Goal: Task Accomplishment & Management: Manage account settings

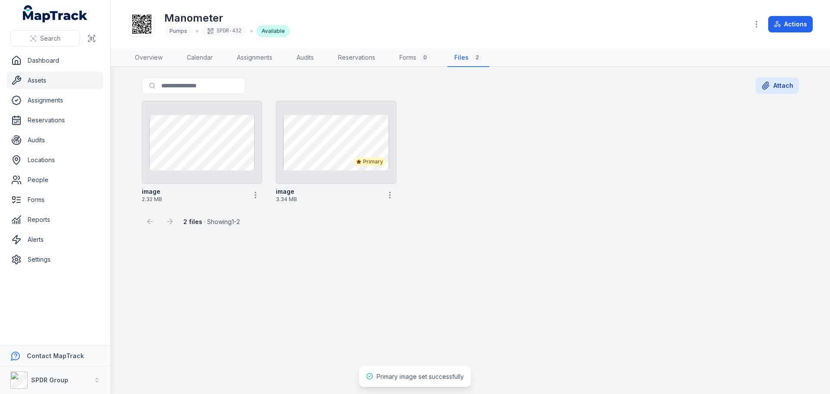
click at [39, 82] on link "Assets" at bounding box center [55, 80] width 96 height 17
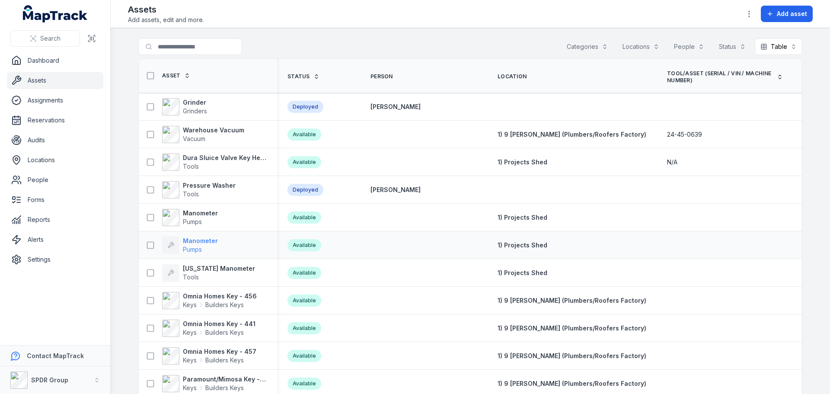
click at [206, 241] on strong "Manometer" at bounding box center [200, 240] width 35 height 9
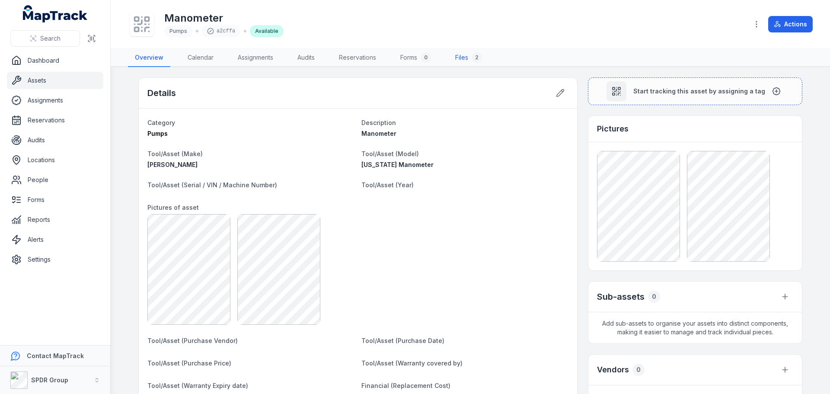
click at [461, 58] on link "Files 2" at bounding box center [468, 58] width 41 height 18
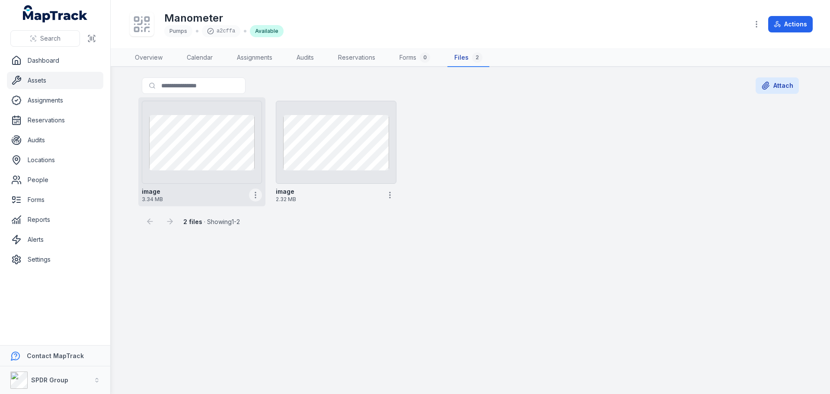
click at [255, 198] on icon "button" at bounding box center [255, 195] width 9 height 9
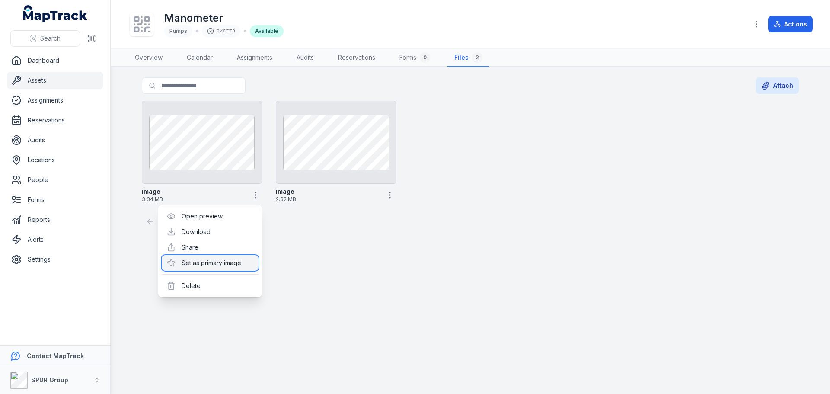
click at [222, 264] on div "Set as primary image" at bounding box center [210, 263] width 97 height 16
